Goal: Find contact information

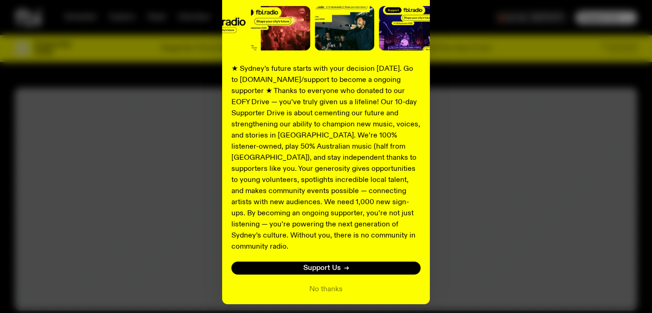
scroll to position [131, 0]
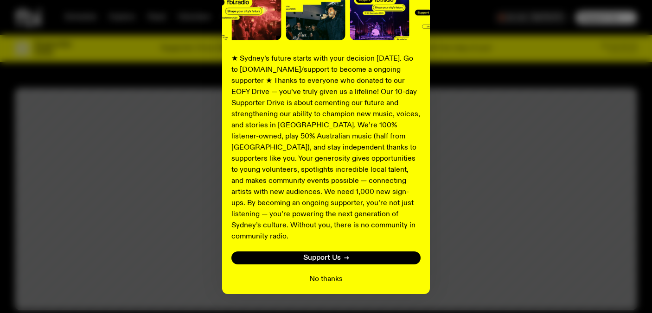
click at [326, 274] on button "No thanks" at bounding box center [325, 279] width 33 height 11
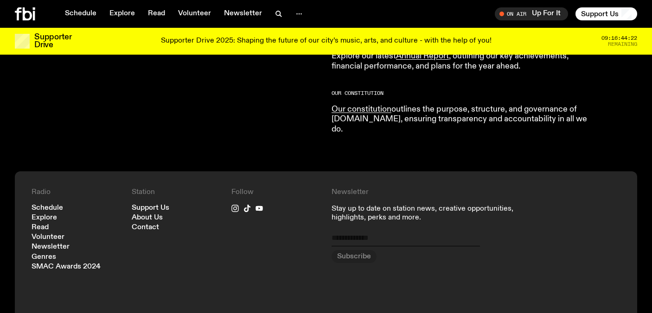
scroll to position [960, 0]
click at [145, 224] on link "Contact" at bounding box center [145, 227] width 27 height 7
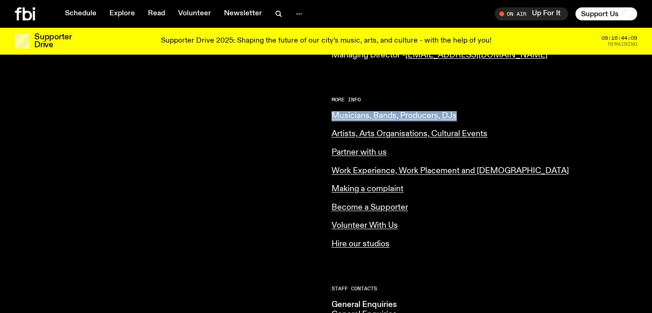
scroll to position [348, 0]
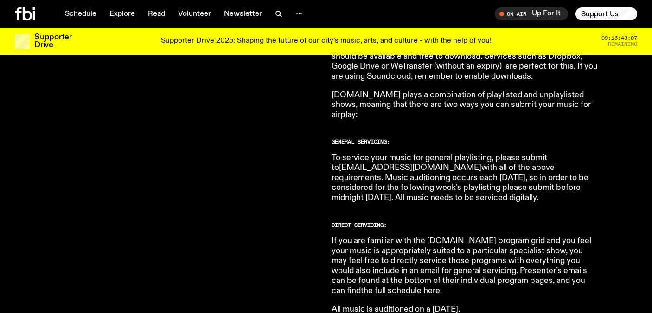
scroll to position [228, 0]
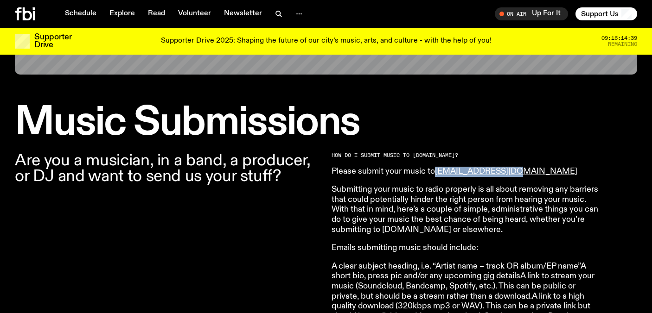
drag, startPoint x: 525, startPoint y: 173, endPoint x: 431, endPoint y: 170, distance: 93.7
click at [436, 173] on p "Please submit your music to music@fbiradio.com" at bounding box center [464, 172] width 267 height 10
copy link "[EMAIL_ADDRESS][DOMAIN_NAME]"
